Goal: Information Seeking & Learning: Check status

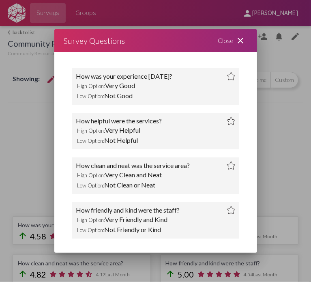
scroll to position [607, 0]
